Goal: Information Seeking & Learning: Learn about a topic

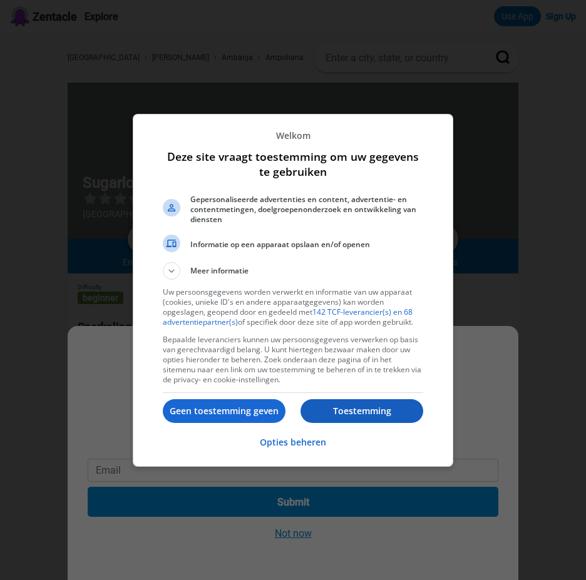
click at [353, 412] on p "Toestemming" at bounding box center [361, 411] width 123 height 13
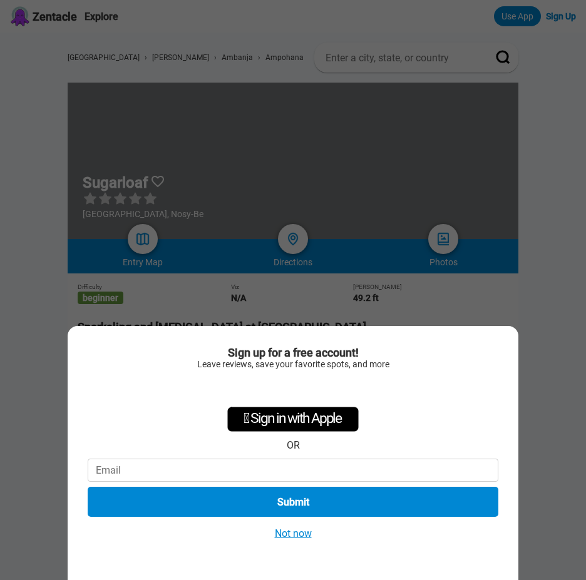
click at [289, 536] on button "Not now" at bounding box center [293, 533] width 44 height 13
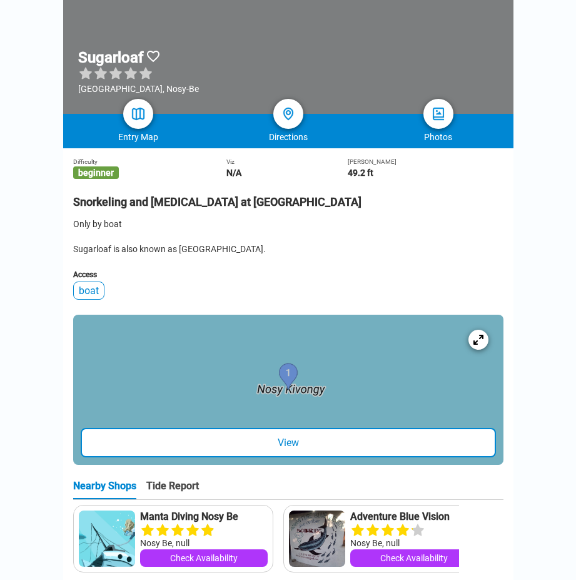
scroll to position [188, 0]
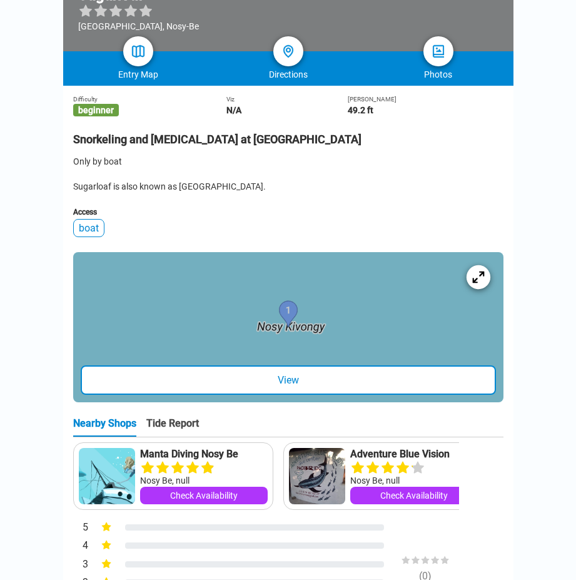
click at [482, 283] on icon at bounding box center [479, 277] width 12 height 12
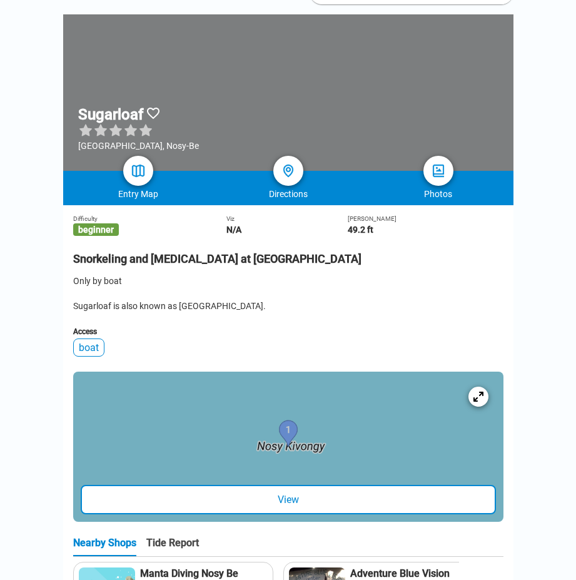
scroll to position [63, 0]
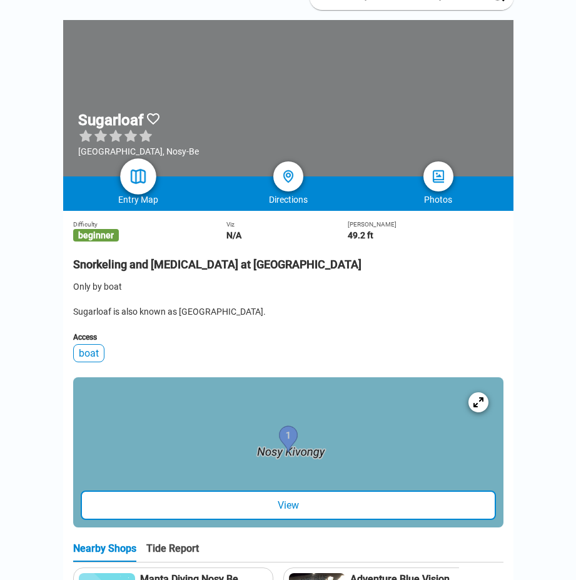
click at [140, 179] on img at bounding box center [138, 177] width 18 height 18
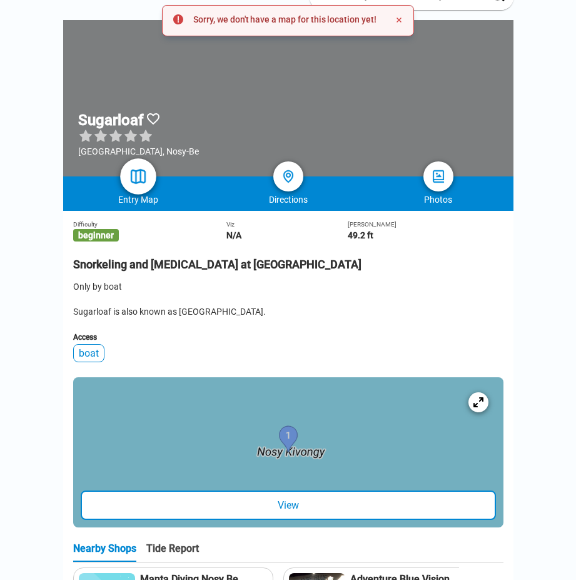
scroll to position [0, 0]
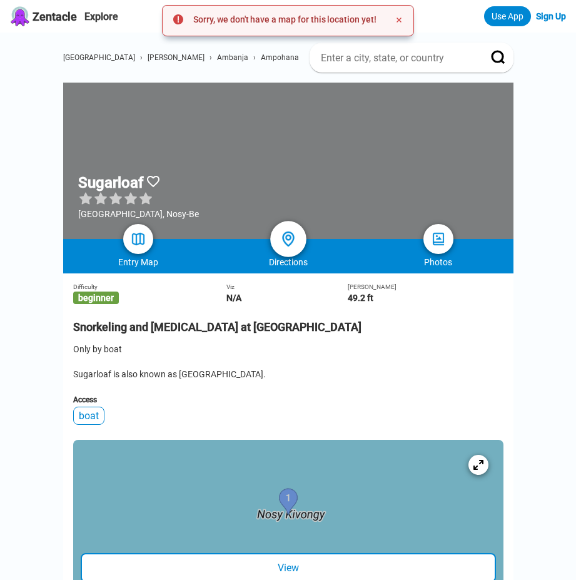
click at [287, 243] on img at bounding box center [288, 239] width 18 height 18
click at [359, 368] on div "Only by boat Sugarloaf is also known as [GEOGRAPHIC_DATA]." at bounding box center [288, 362] width 431 height 38
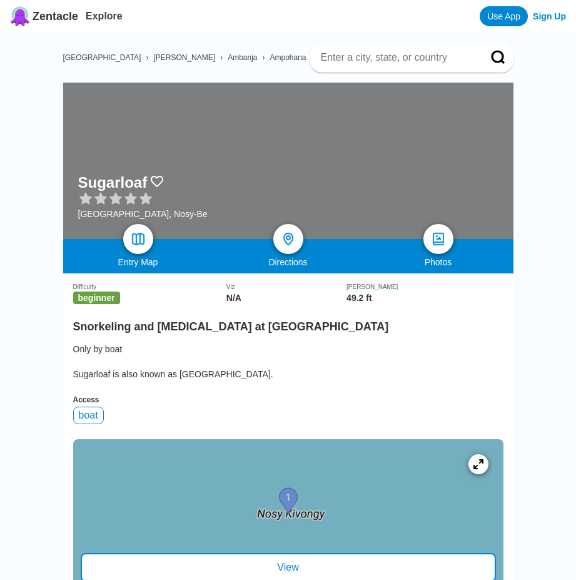
click at [89, 60] on span "[GEOGRAPHIC_DATA]" at bounding box center [102, 57] width 78 height 9
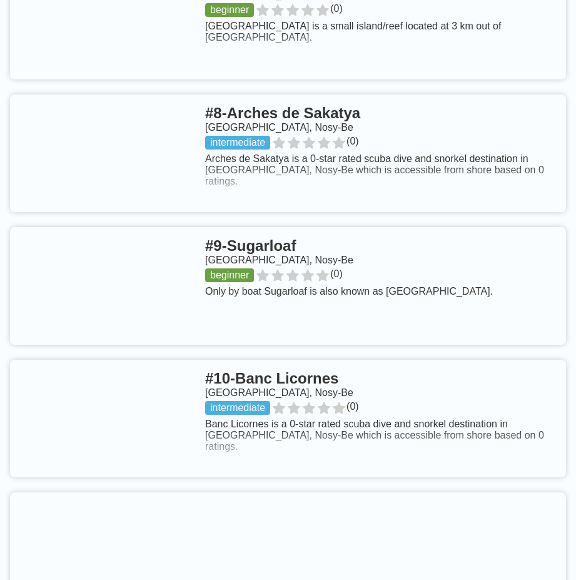
scroll to position [1565, 0]
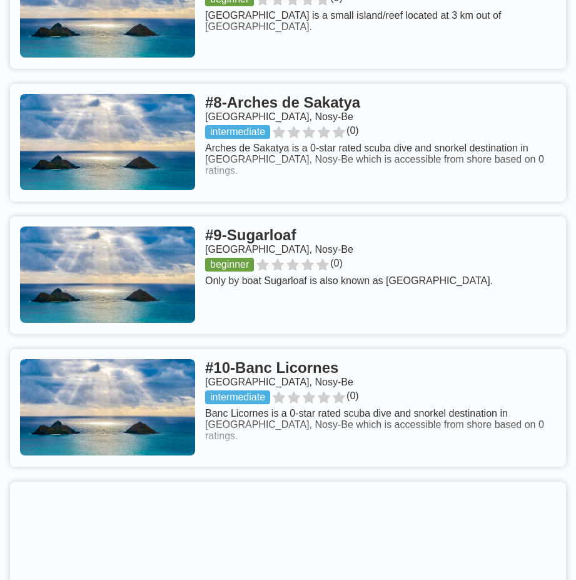
click at [296, 273] on link at bounding box center [288, 276] width 556 height 118
